Goal: Navigation & Orientation: Find specific page/section

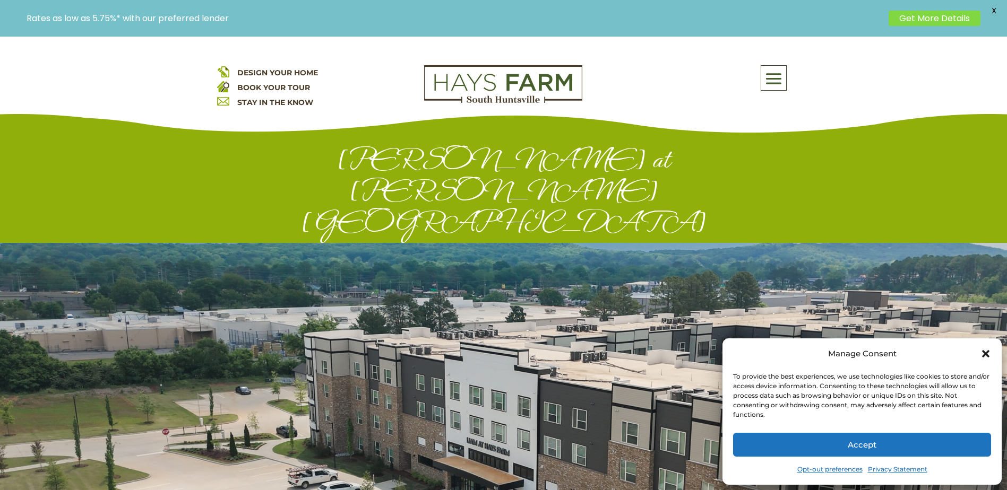
click at [988, 352] on icon "Close dialog" at bounding box center [985, 353] width 7 height 7
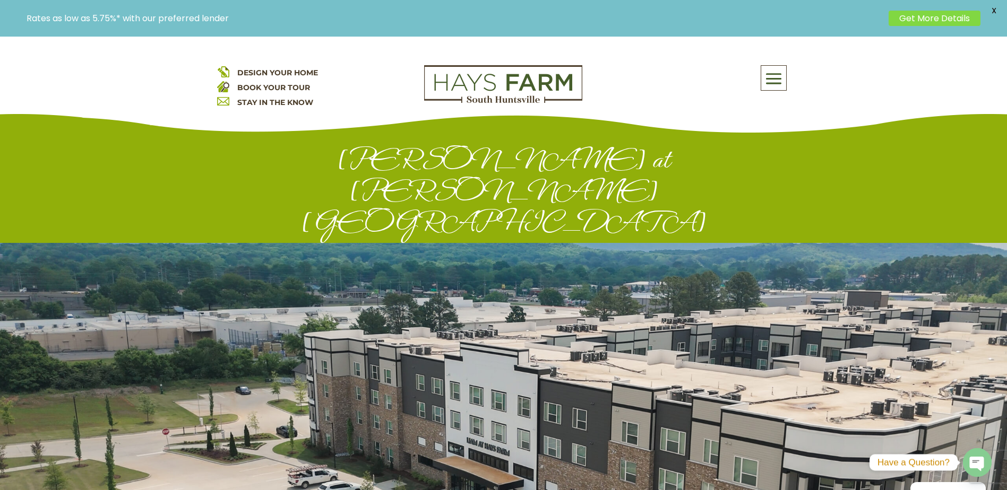
click at [777, 71] on span at bounding box center [773, 79] width 25 height 24
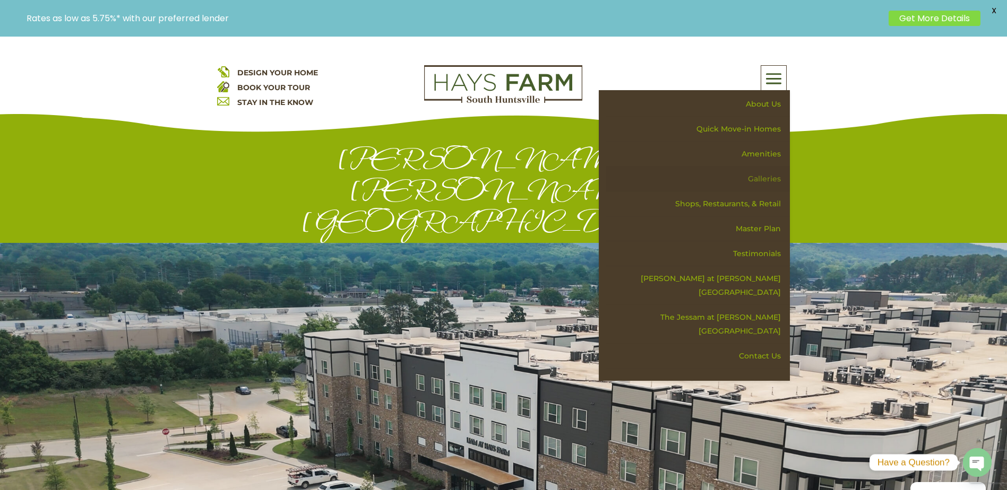
click at [771, 174] on link "Galleries" at bounding box center [698, 179] width 184 height 25
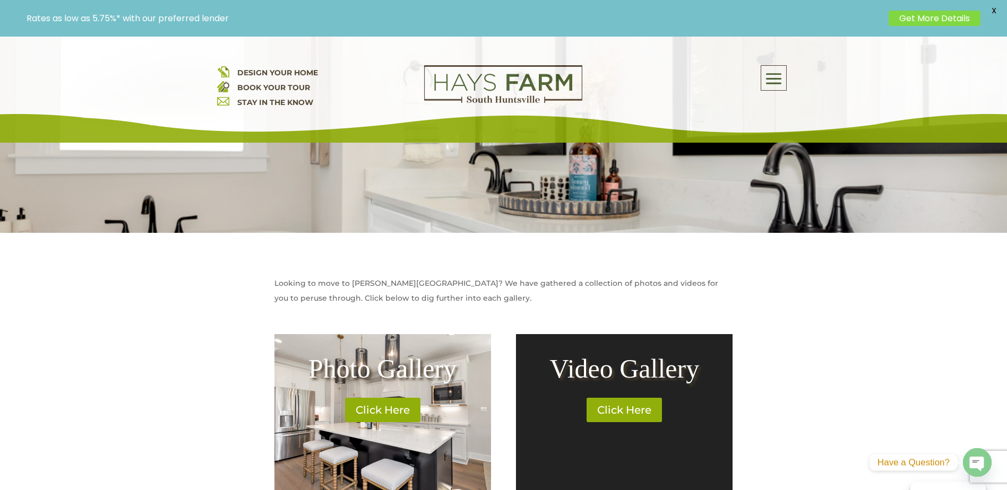
scroll to position [265, 0]
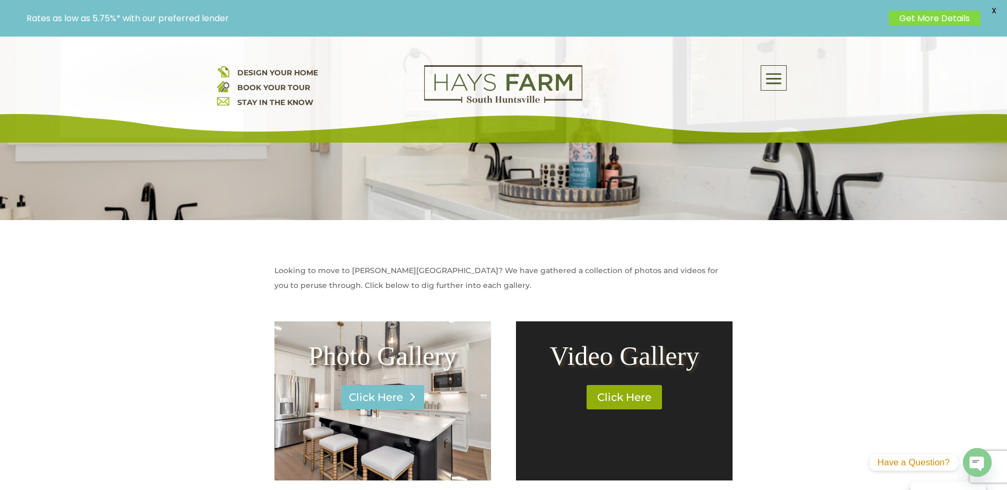
click at [378, 395] on link "Click Here" at bounding box center [382, 397] width 83 height 24
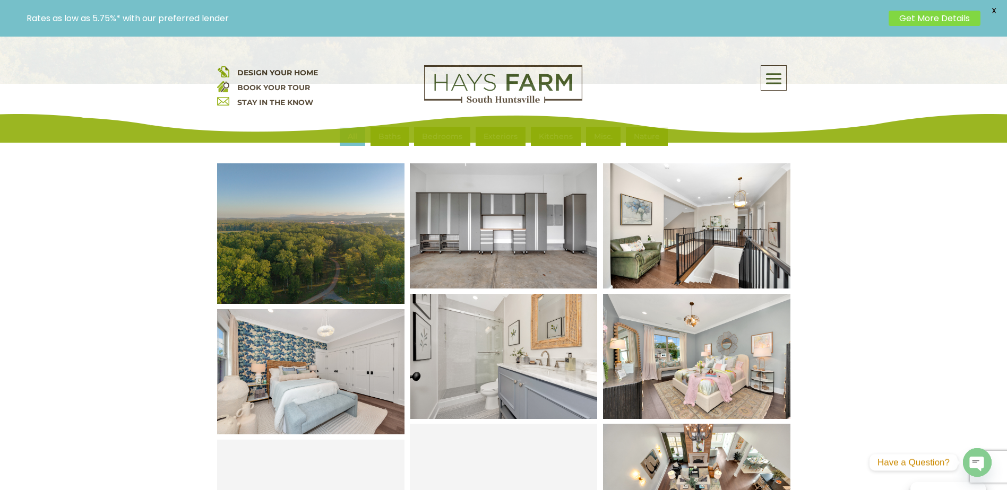
scroll to position [425, 0]
